Goal: Information Seeking & Learning: Find specific fact

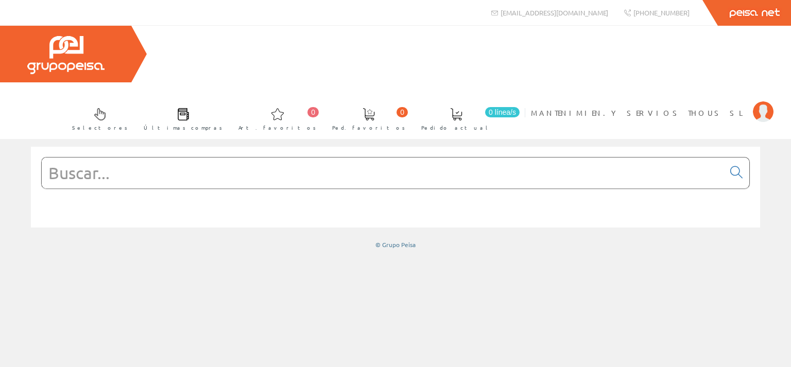
click at [238, 158] on input "text" at bounding box center [383, 173] width 682 height 31
paste input "KIT DE REPARACIÓN MICRO FERMAX"
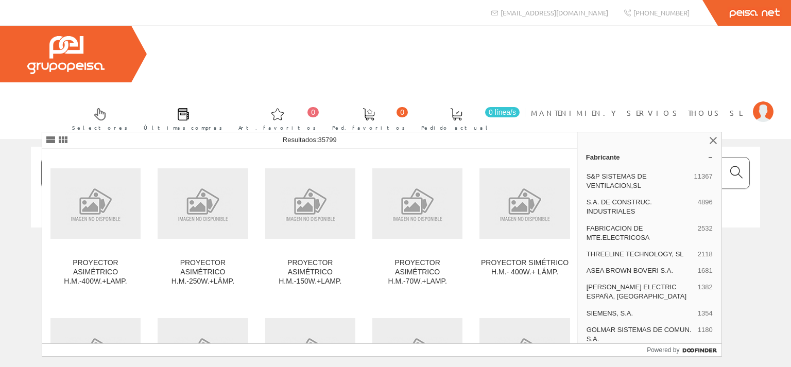
type input "KIT DE REPARACIÓN MICRO FERMAX"
click at [738, 169] on icon at bounding box center [736, 172] width 12 height 7
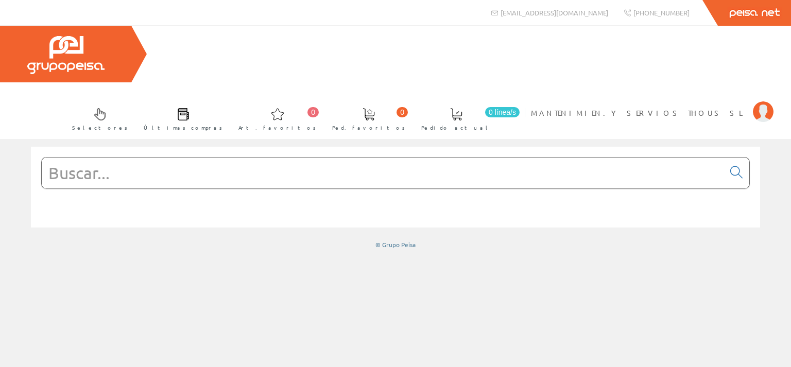
click at [128, 158] on input "text" at bounding box center [383, 173] width 682 height 31
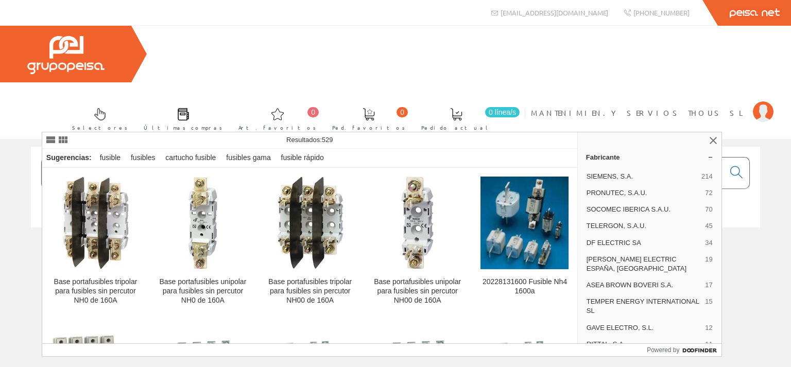
type input "FUSIBLE 160A"
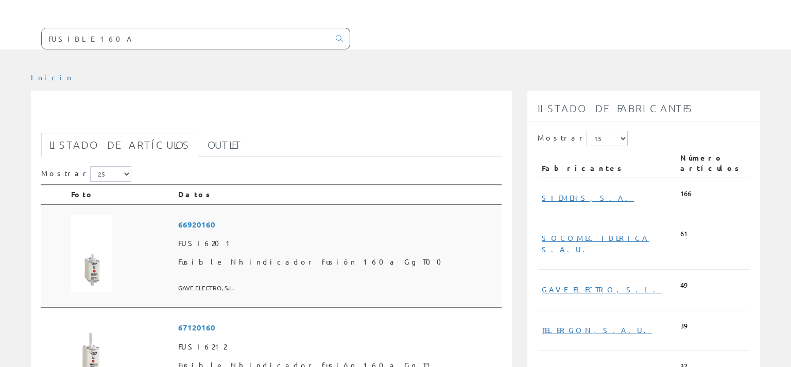
scroll to position [163, 0]
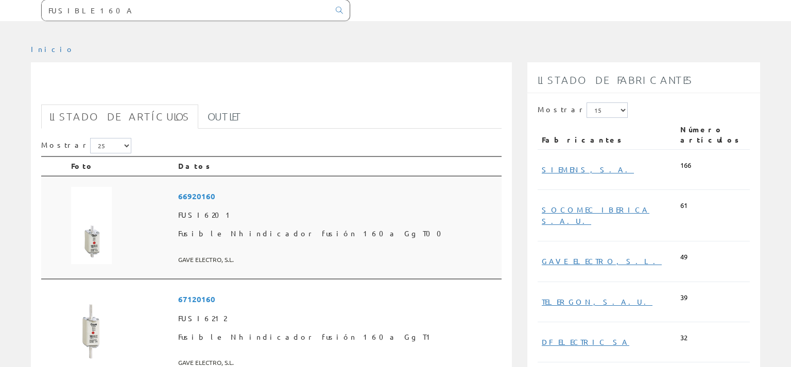
click at [195, 187] on span "66920160" at bounding box center [337, 196] width 319 height 19
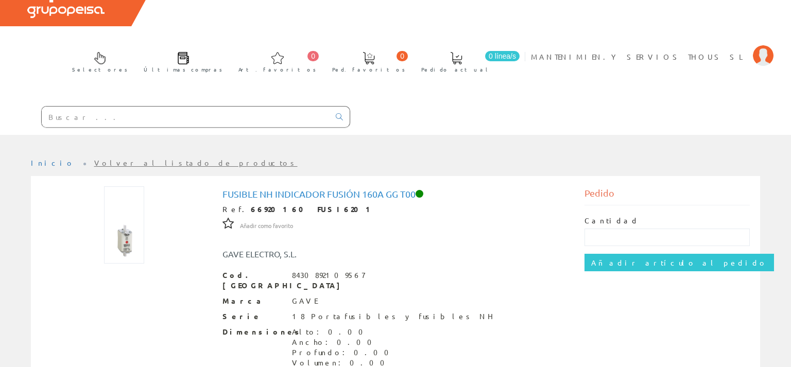
scroll to position [33, 0]
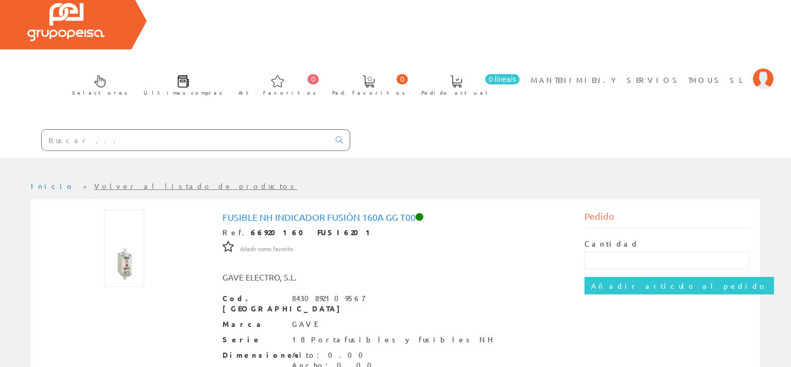
click at [107, 181] on link "Volver al listado de productos" at bounding box center [195, 185] width 203 height 9
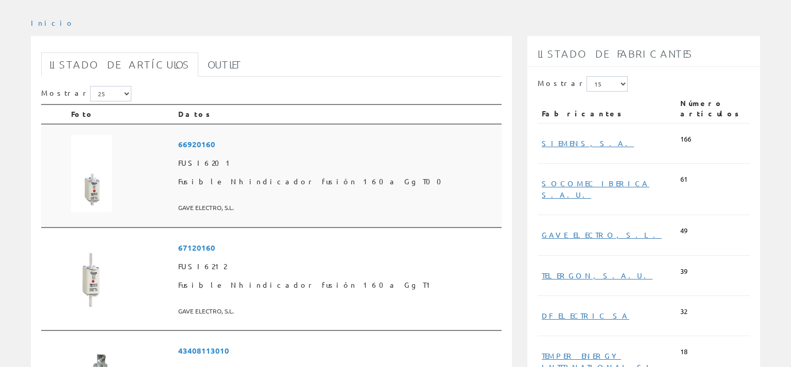
scroll to position [217, 0]
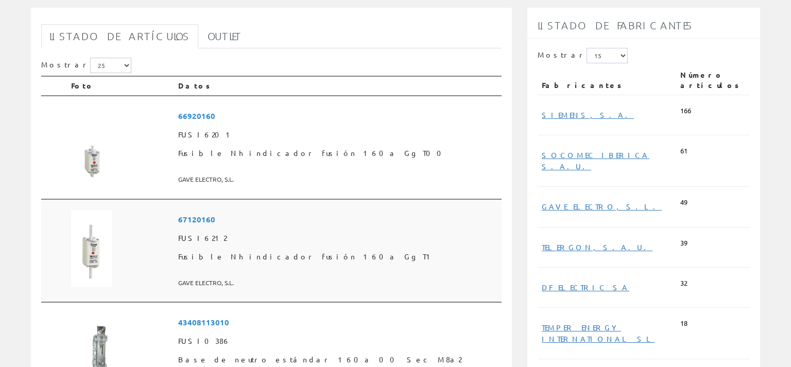
click at [194, 210] on span "67120160" at bounding box center [337, 219] width 319 height 19
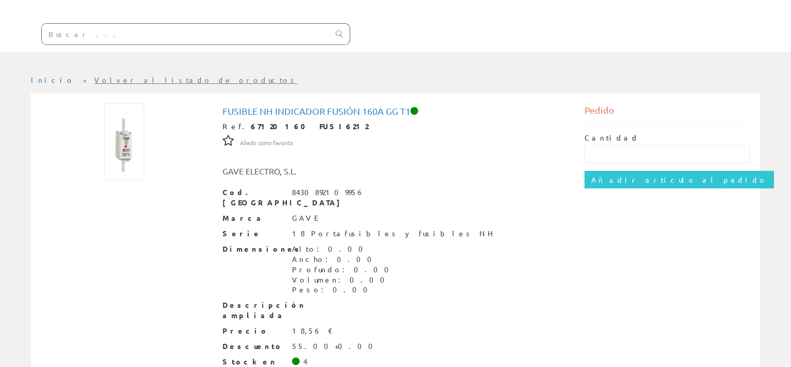
scroll to position [142, 0]
